Goal: Find specific page/section

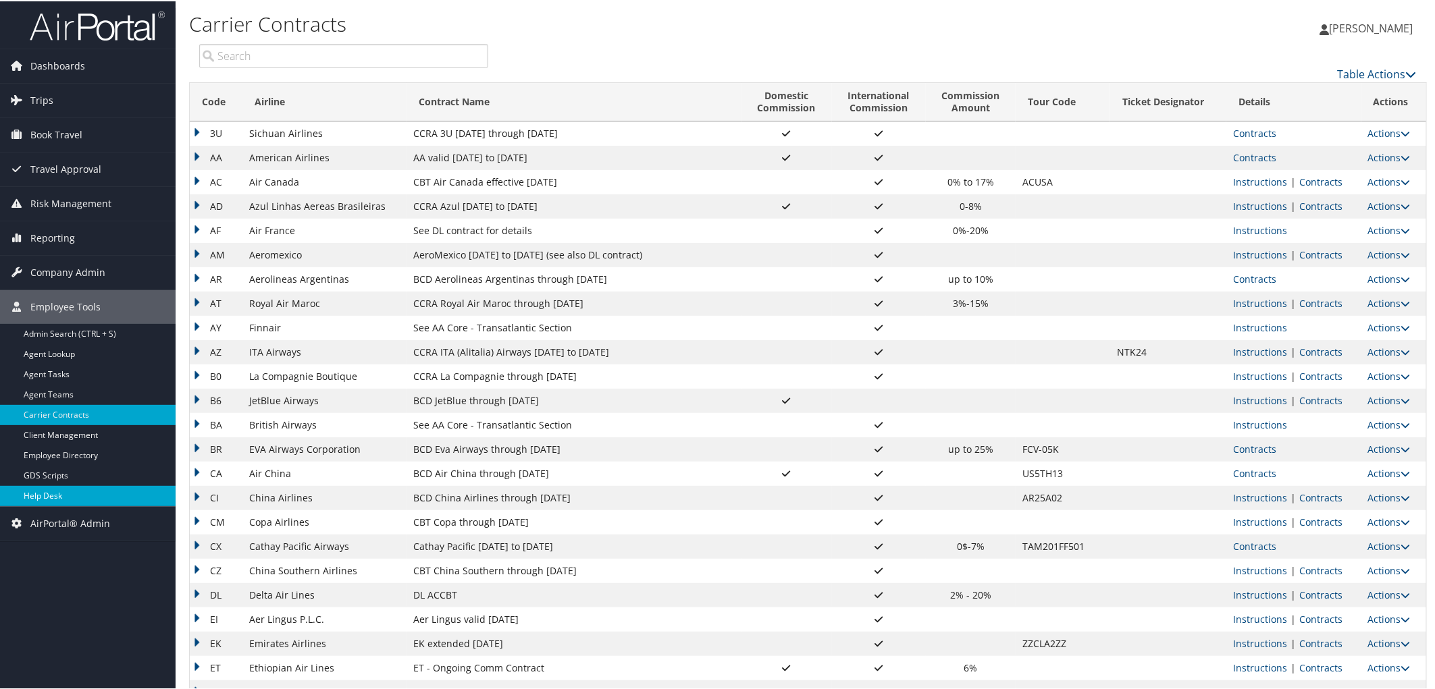
click at [59, 503] on link "Help Desk" at bounding box center [88, 495] width 176 height 20
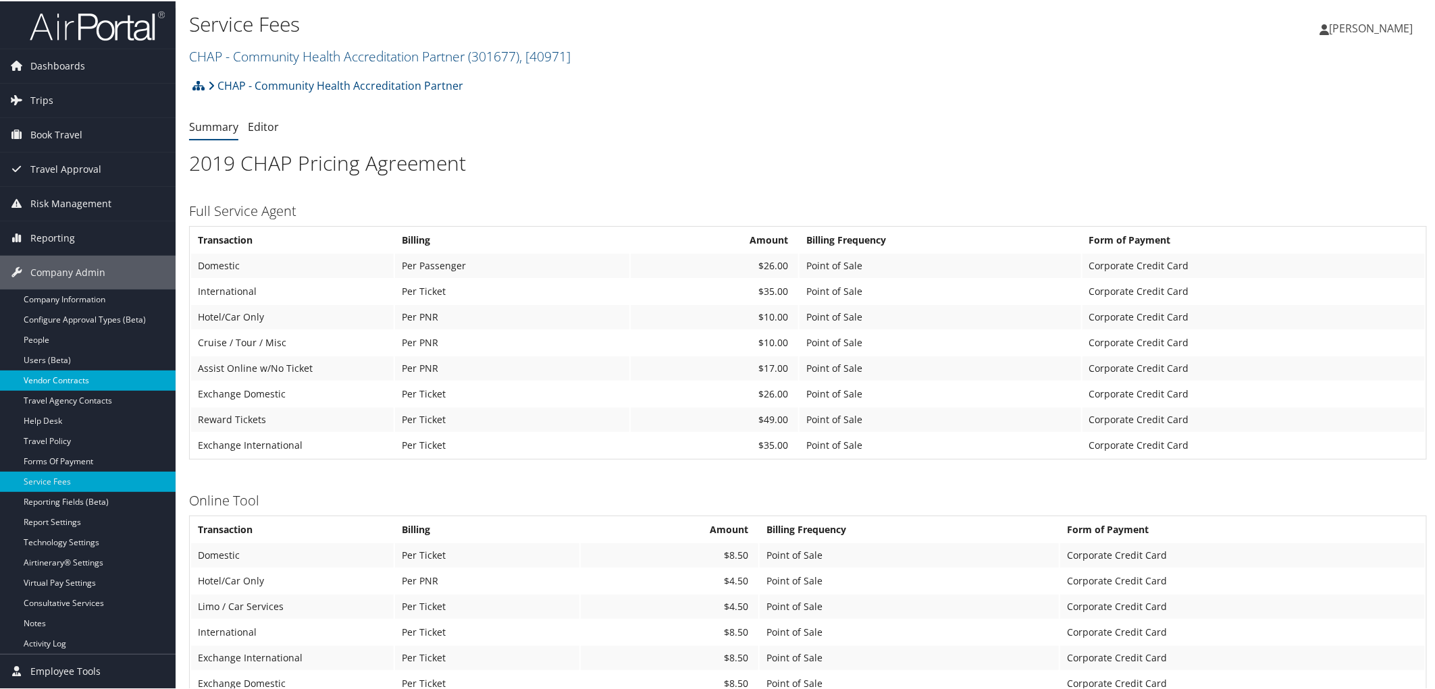
click at [50, 374] on link "Vendor Contracts" at bounding box center [88, 379] width 176 height 20
